Goal: Use online tool/utility

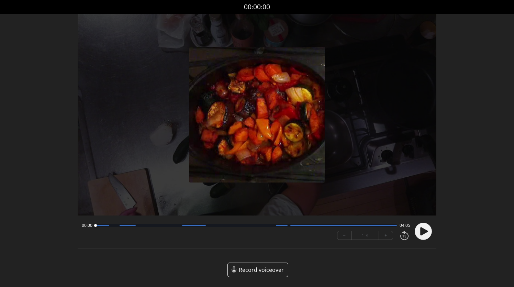
click at [428, 235] on circle at bounding box center [423, 231] width 17 height 17
click at [389, 232] on button "+" at bounding box center [386, 235] width 14 height 8
click at [387, 236] on button "+" at bounding box center [386, 235] width 14 height 8
click at [376, 227] on div "00:00 04:05" at bounding box center [246, 225] width 328 height 5
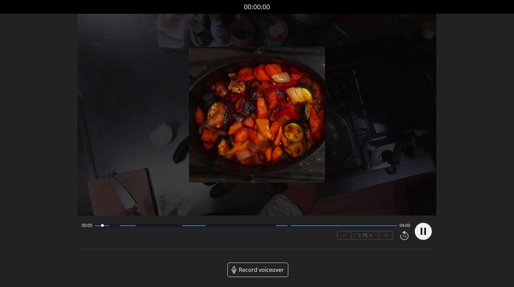
click at [373, 227] on div at bounding box center [246, 225] width 302 height 3
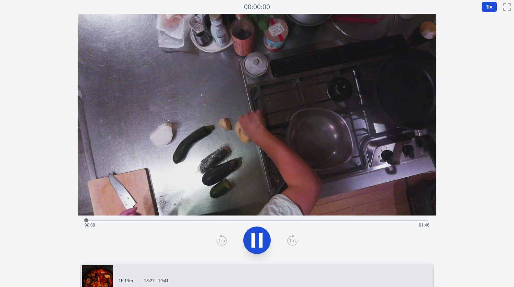
click at [386, 220] on div "Time elapsed: 00:00 Time remaining: 01:46" at bounding box center [256, 224] width 345 height 11
